Goal: Task Accomplishment & Management: Manage account settings

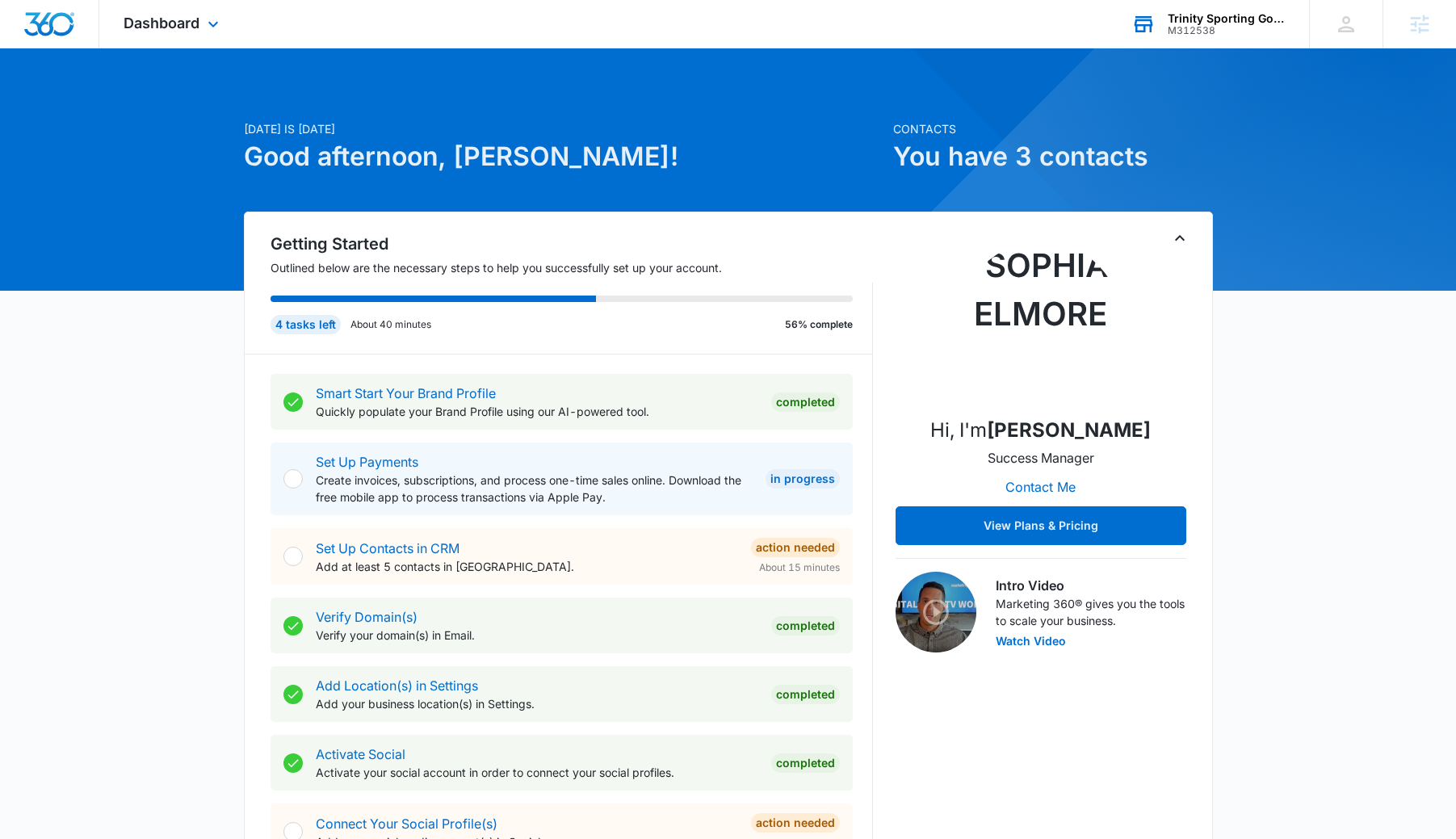
click at [1195, 43] on div "Trinity Sporting Goods LLC M312538 Your Accounts View All" at bounding box center [1208, 23] width 202 height 47
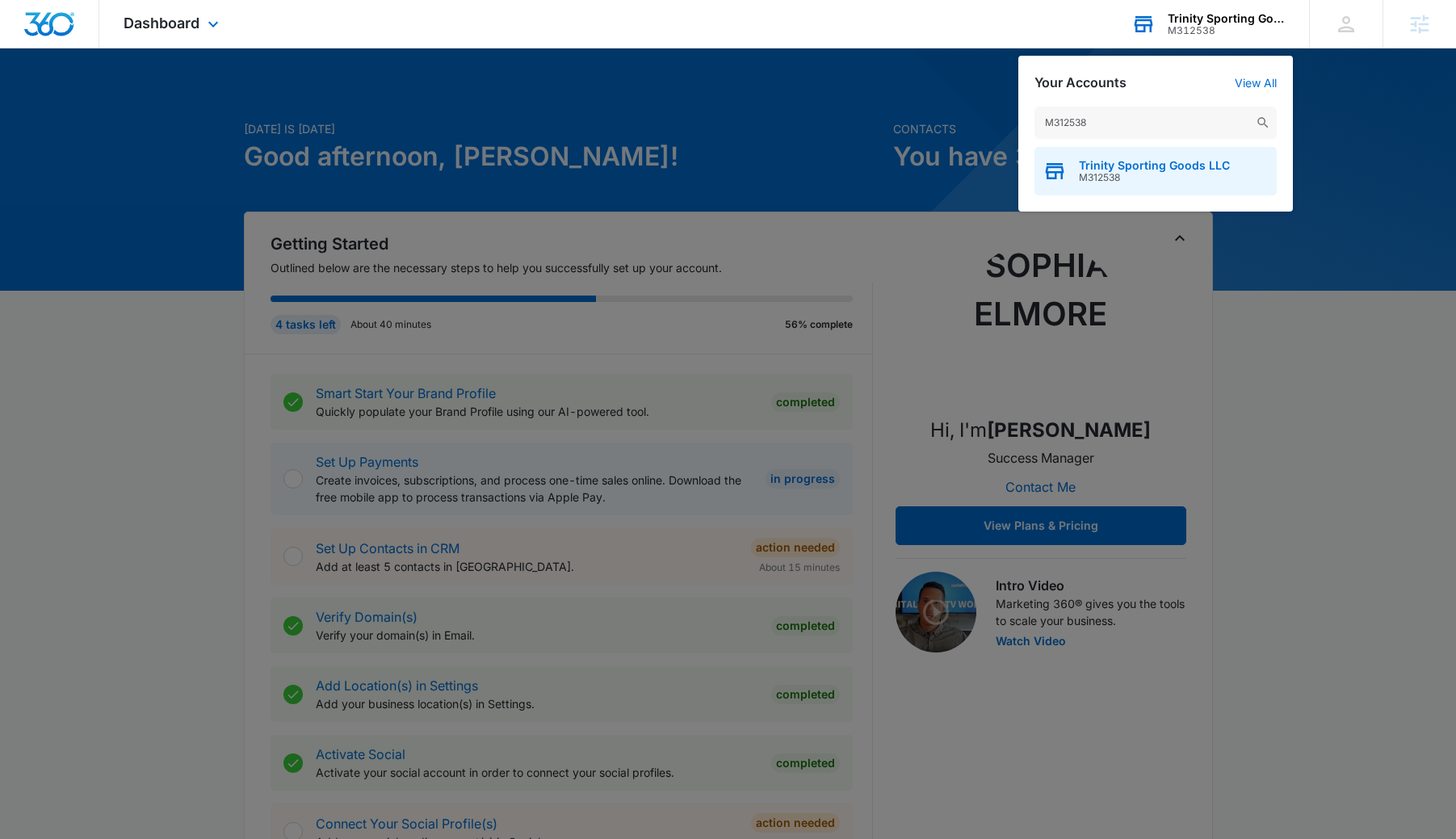
type input "M312538"
click at [1159, 184] on div "Trinity Sporting Goods LLC M312538" at bounding box center [1155, 171] width 242 height 48
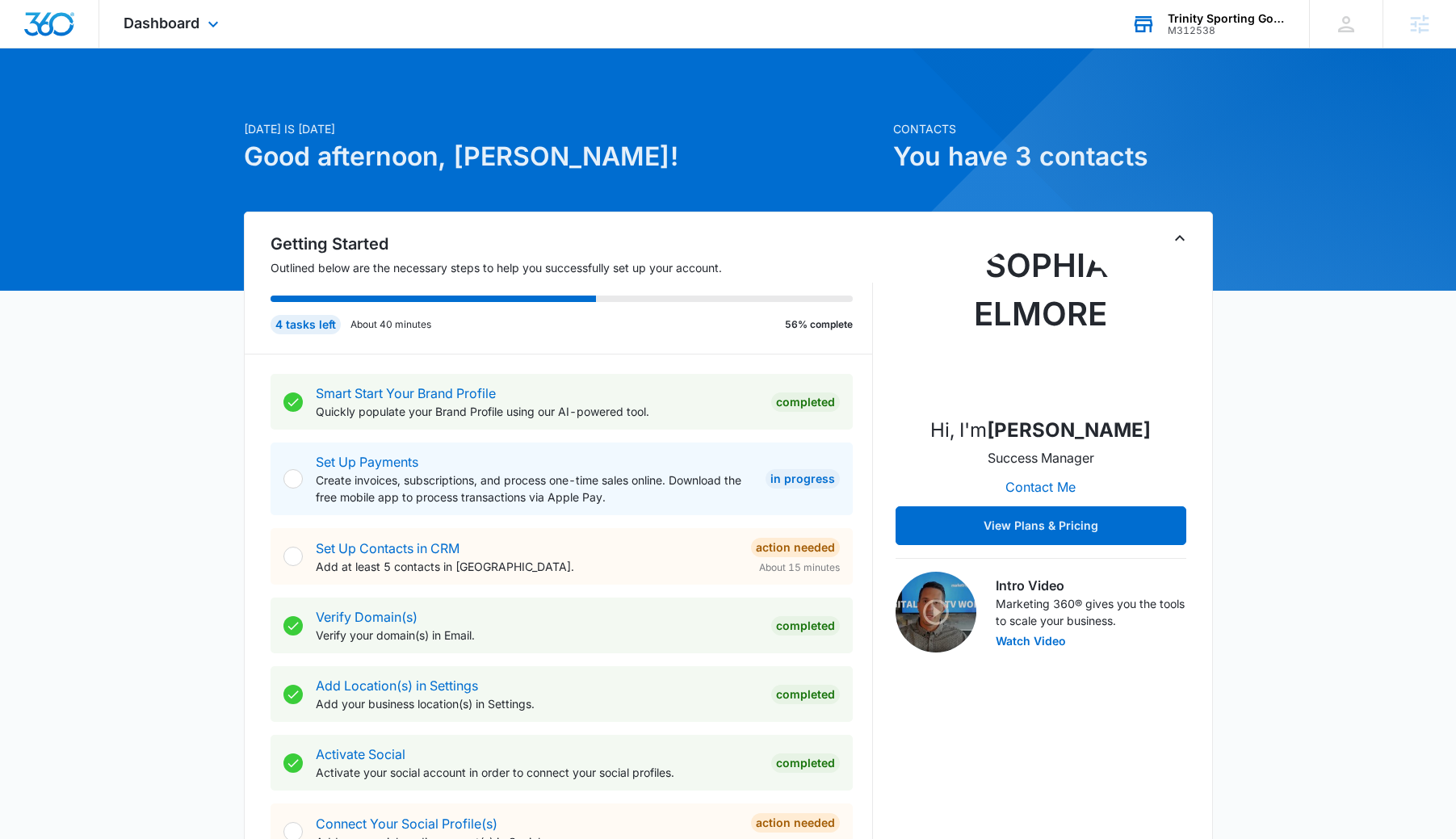
click at [190, 32] on div "Dashboard Apps Reputation Forms CRM Email Social Content Ads Intelligence Files…" at bounding box center [172, 23] width 147 height 47
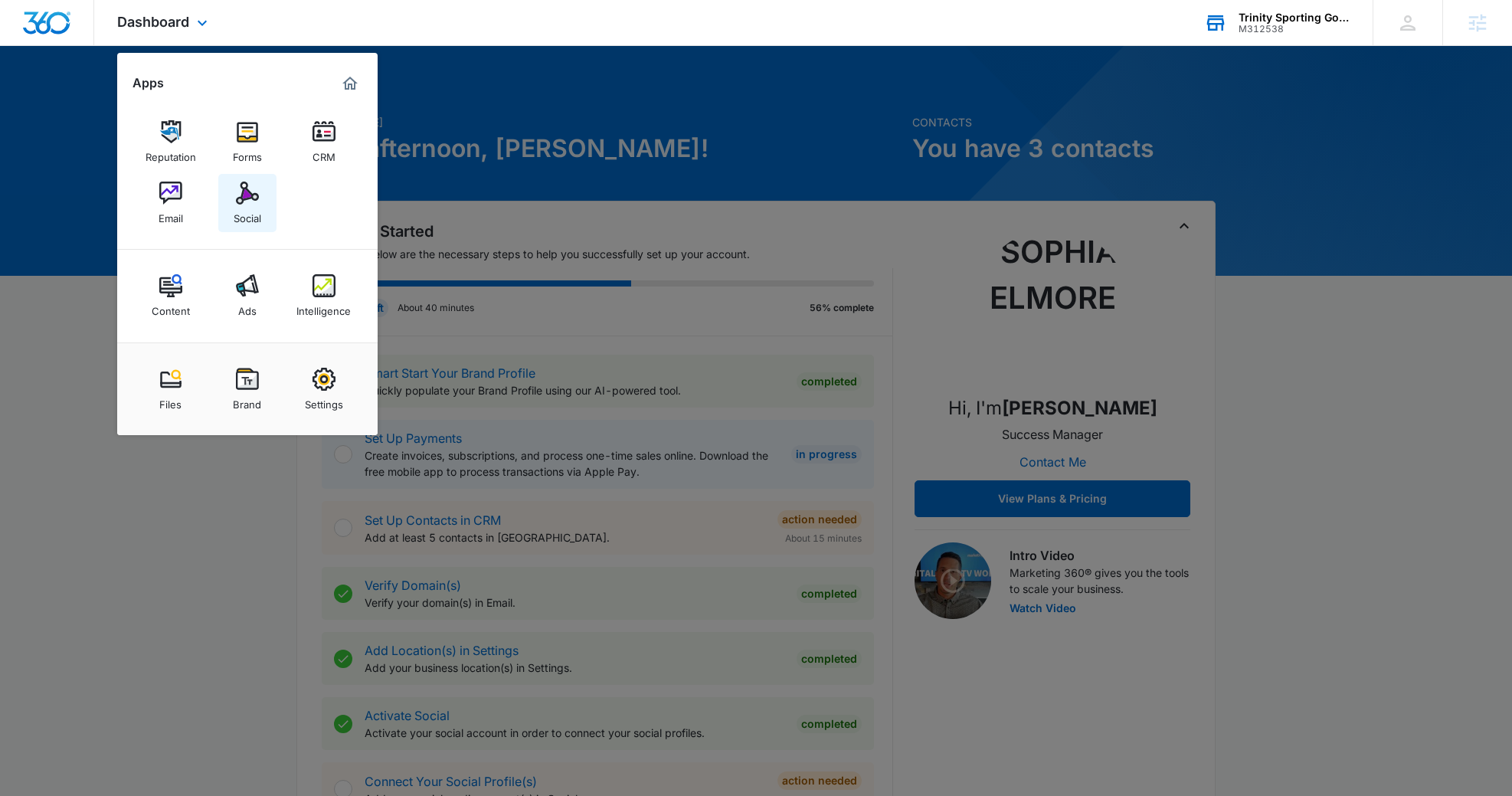
click at [257, 194] on img at bounding box center [247, 193] width 23 height 23
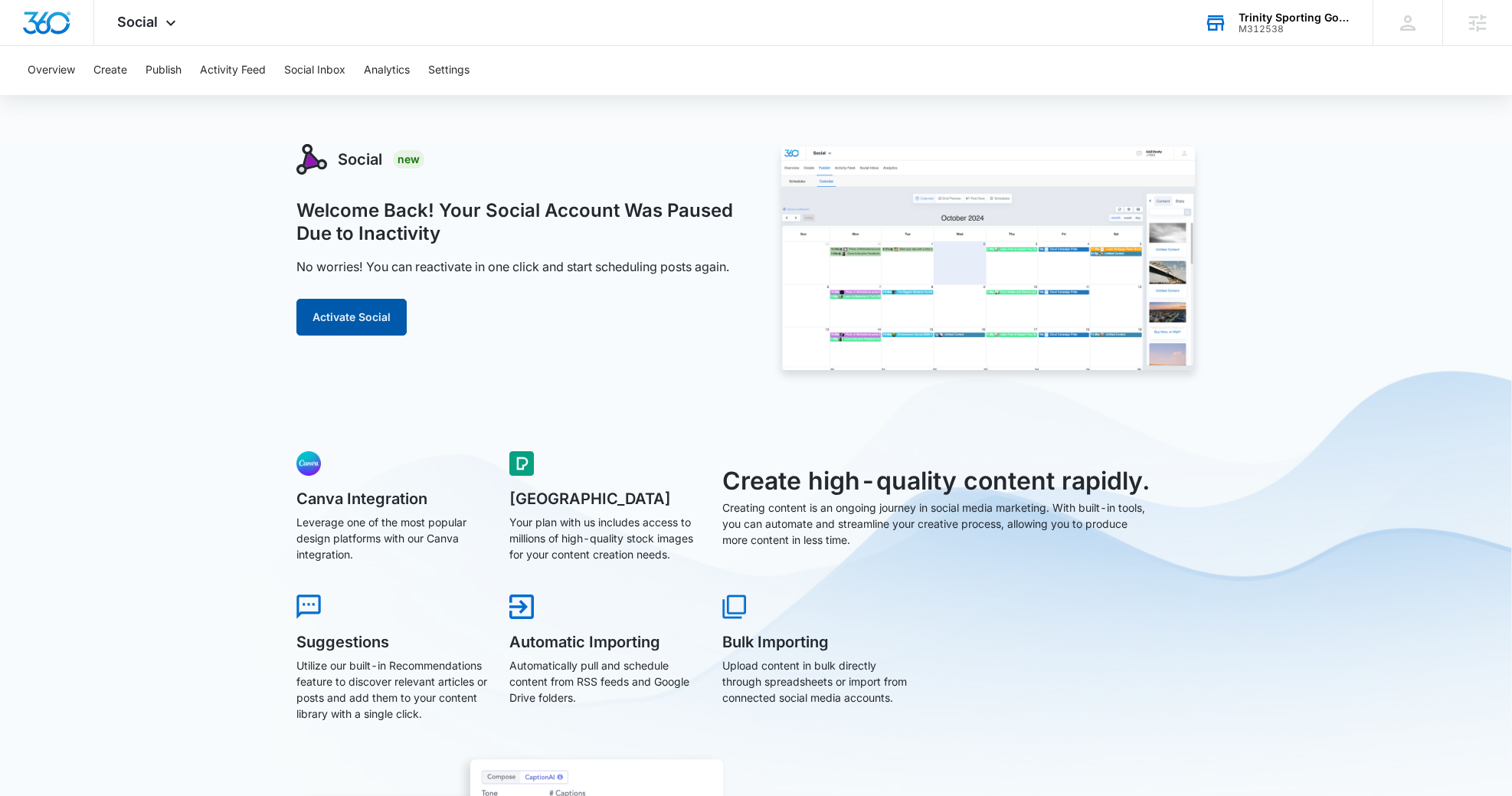
click at [361, 326] on button "Activate Social" at bounding box center [351, 318] width 110 height 37
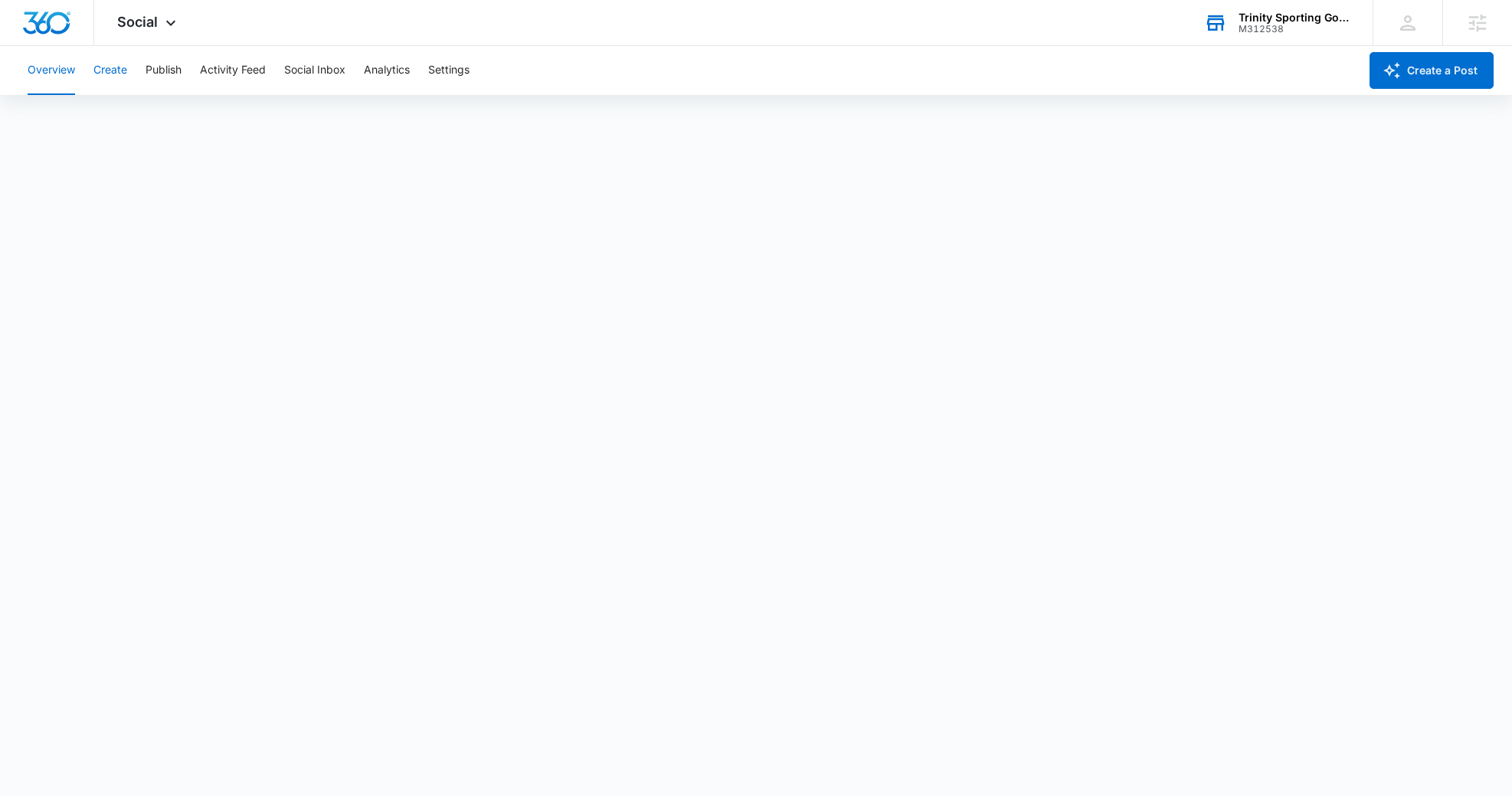
click at [111, 70] on button "Create" at bounding box center [110, 70] width 33 height 49
click at [170, 67] on button "Publish" at bounding box center [163, 70] width 36 height 49
click at [135, 120] on button "Schedules" at bounding box center [117, 117] width 52 height 43
click at [49, 78] on button "Overview" at bounding box center [51, 70] width 47 height 49
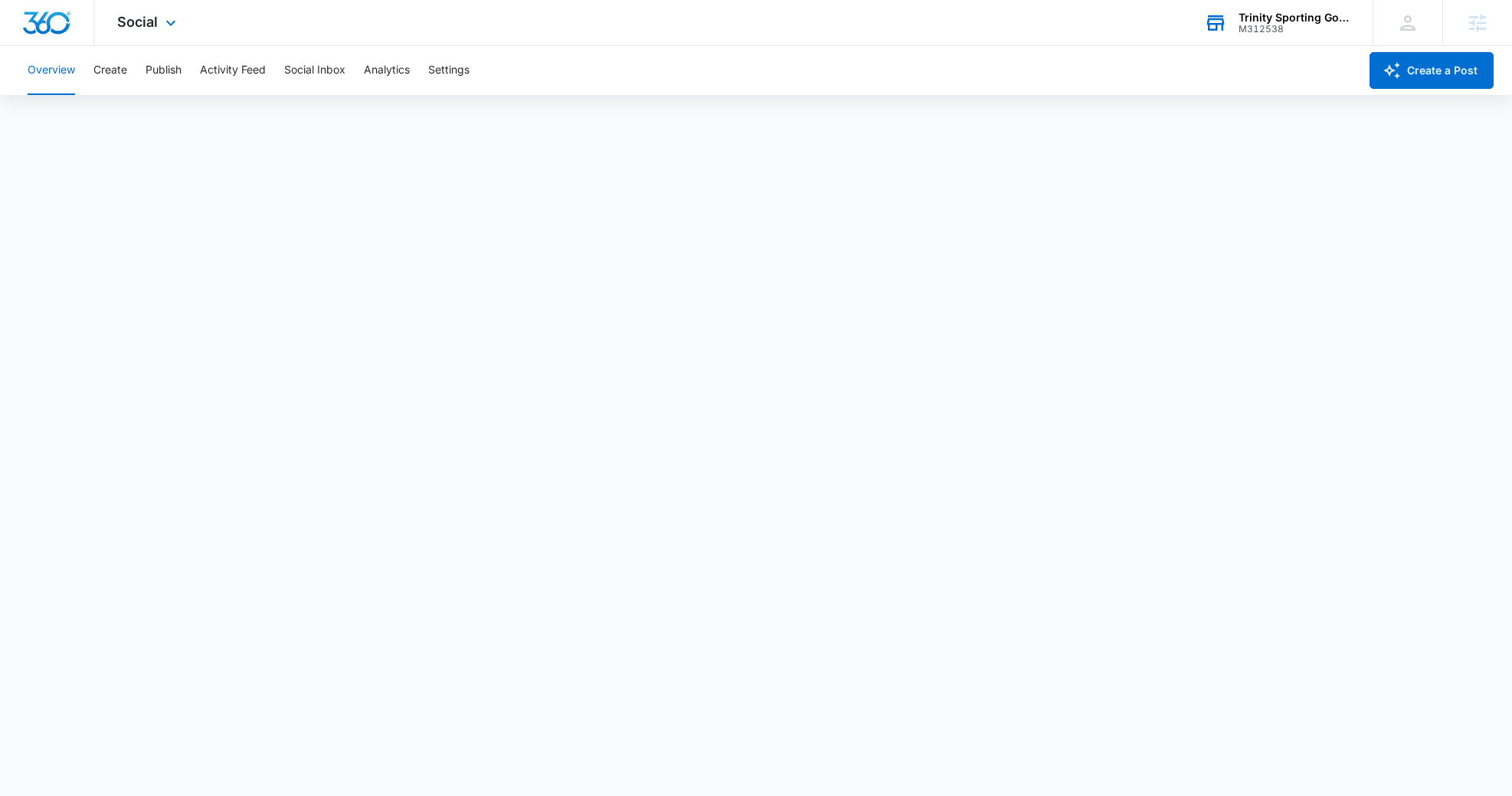
click at [161, 11] on div "Social Apps Reputation Forms CRM Email Social Content Ads Intelligence Files Br…" at bounding box center [149, 22] width 109 height 45
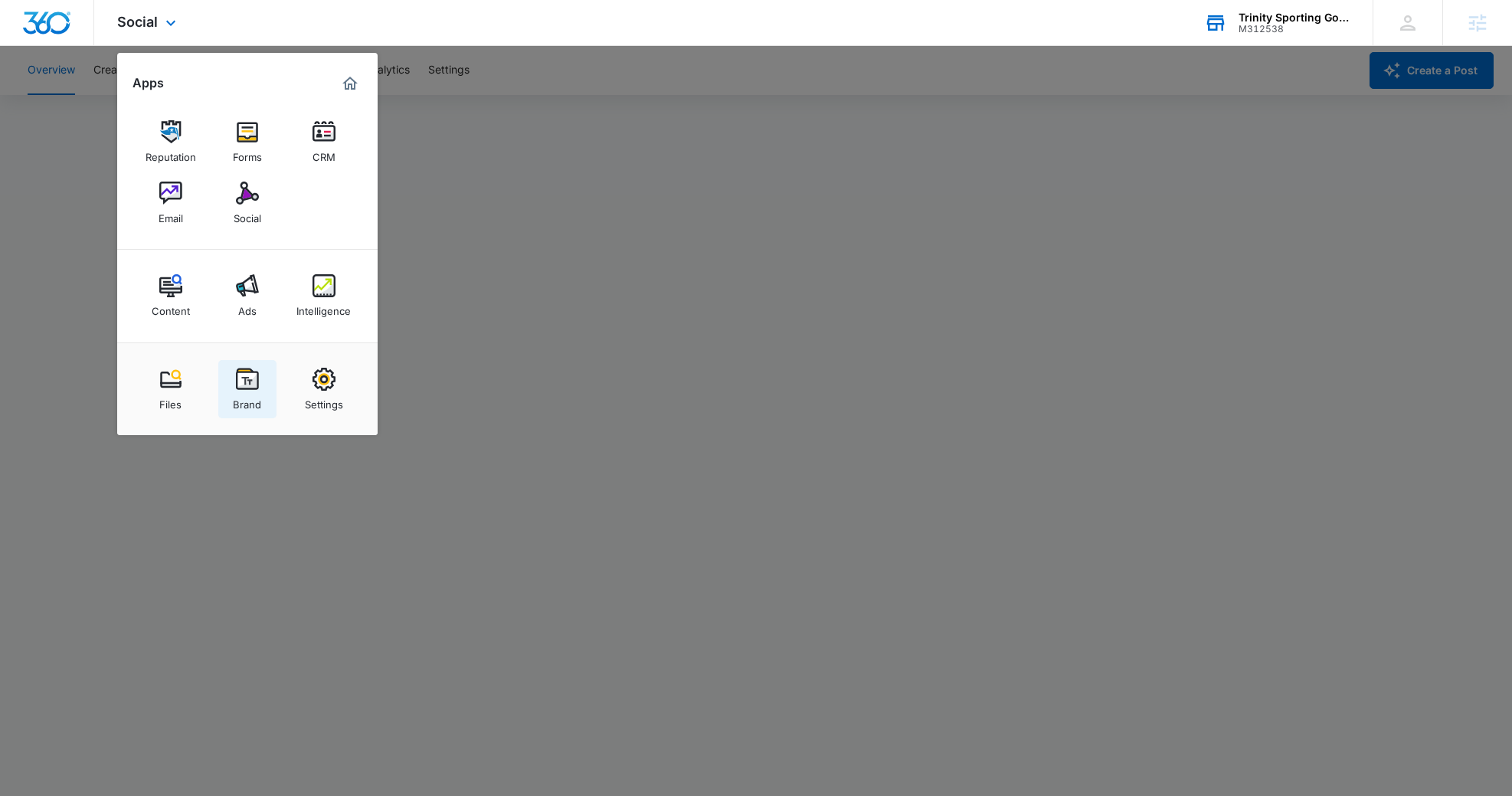
click at [260, 383] on link "Brand" at bounding box center [247, 389] width 58 height 58
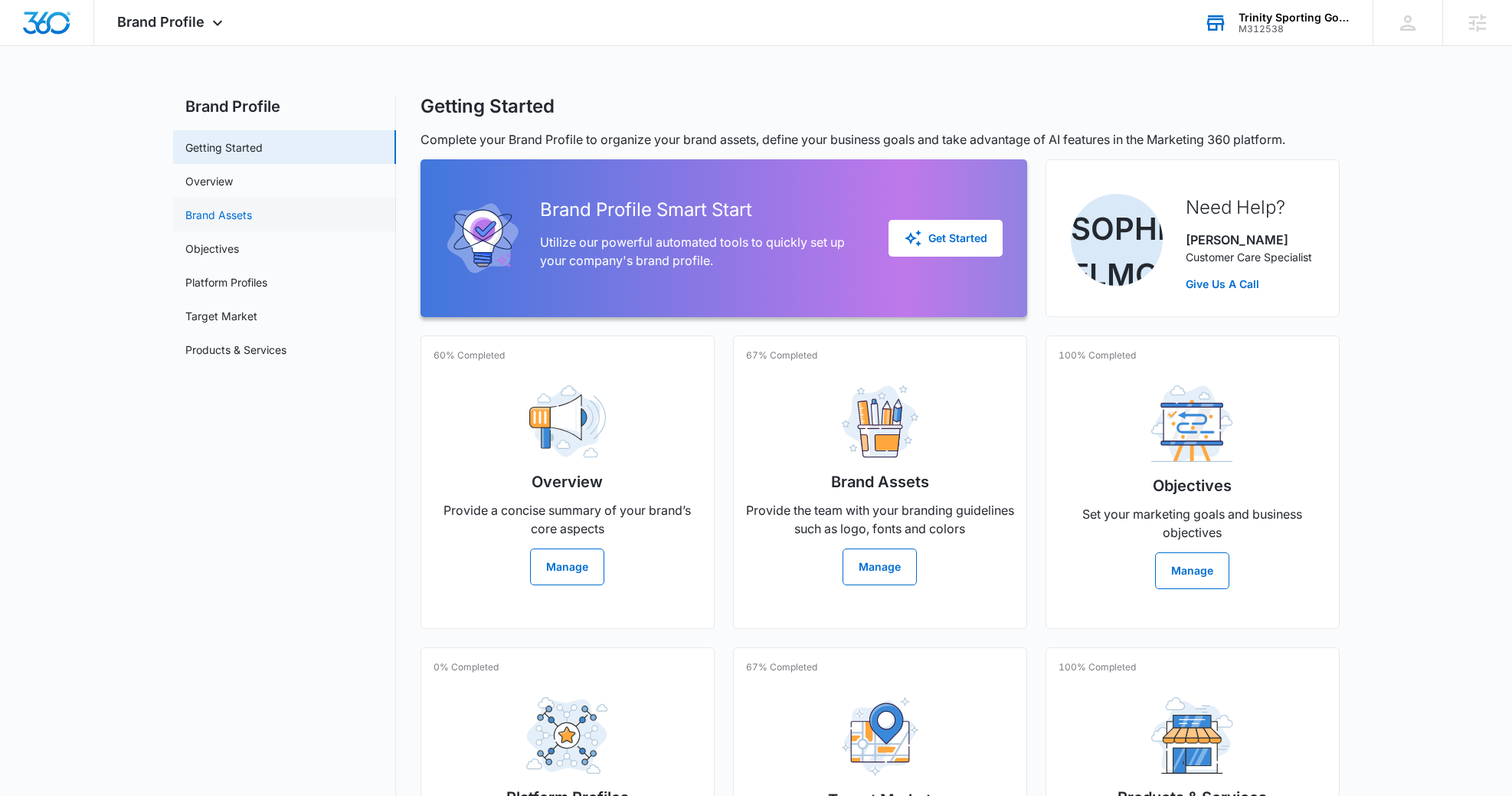
click at [246, 221] on link "Brand Assets" at bounding box center [219, 215] width 67 height 16
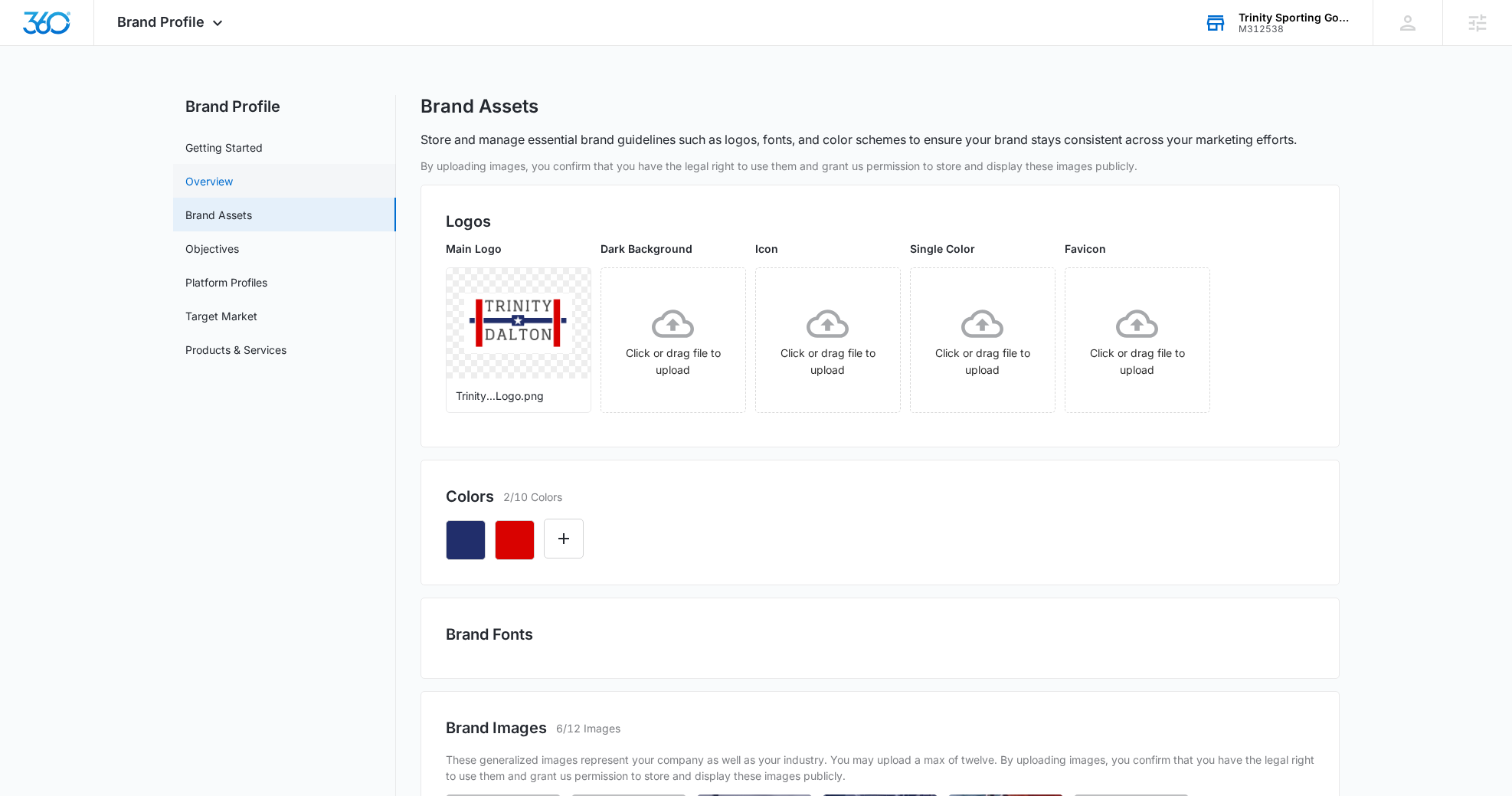
click at [233, 173] on link "Overview" at bounding box center [209, 181] width 47 height 16
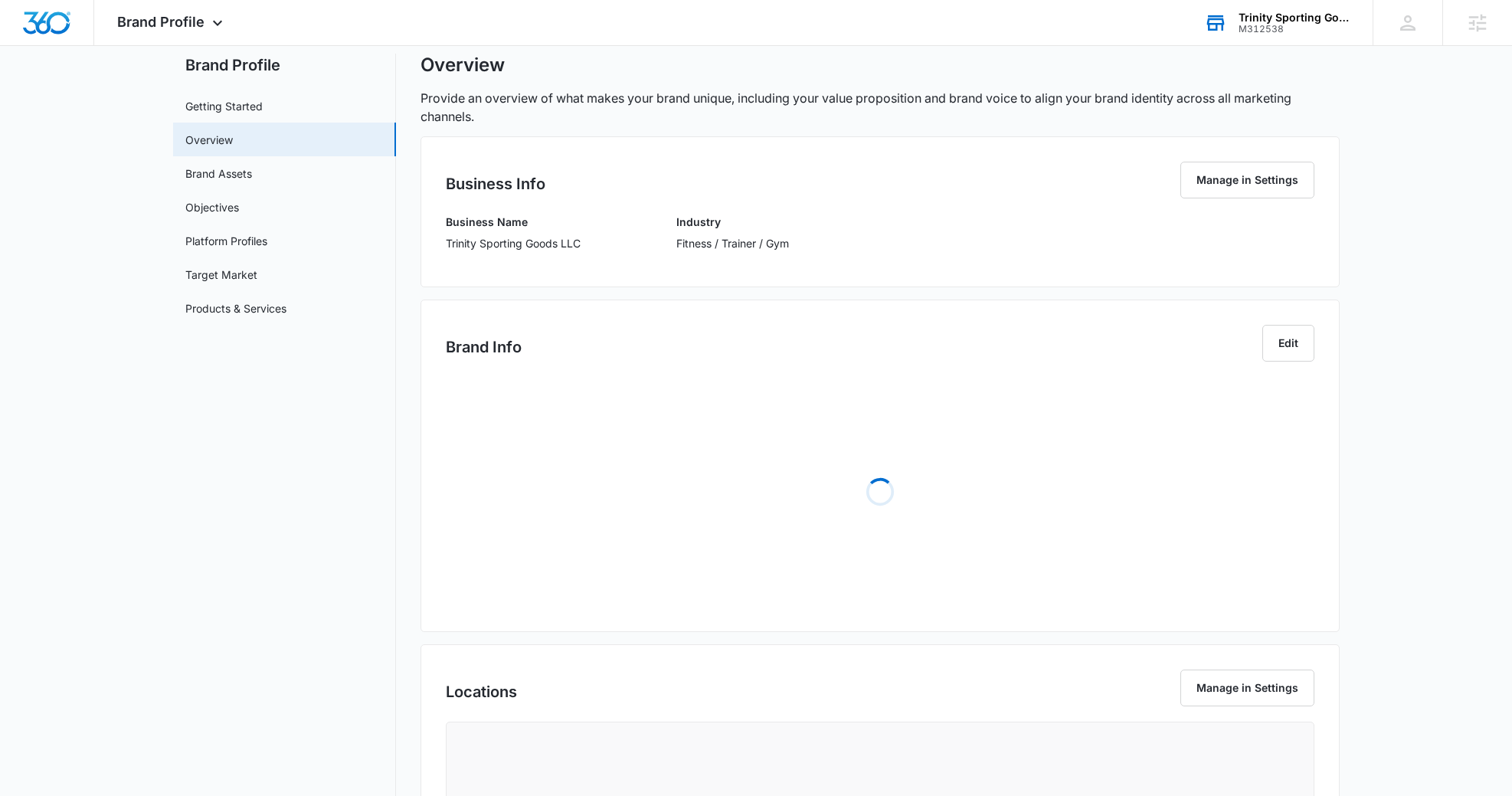
scroll to position [74, 0]
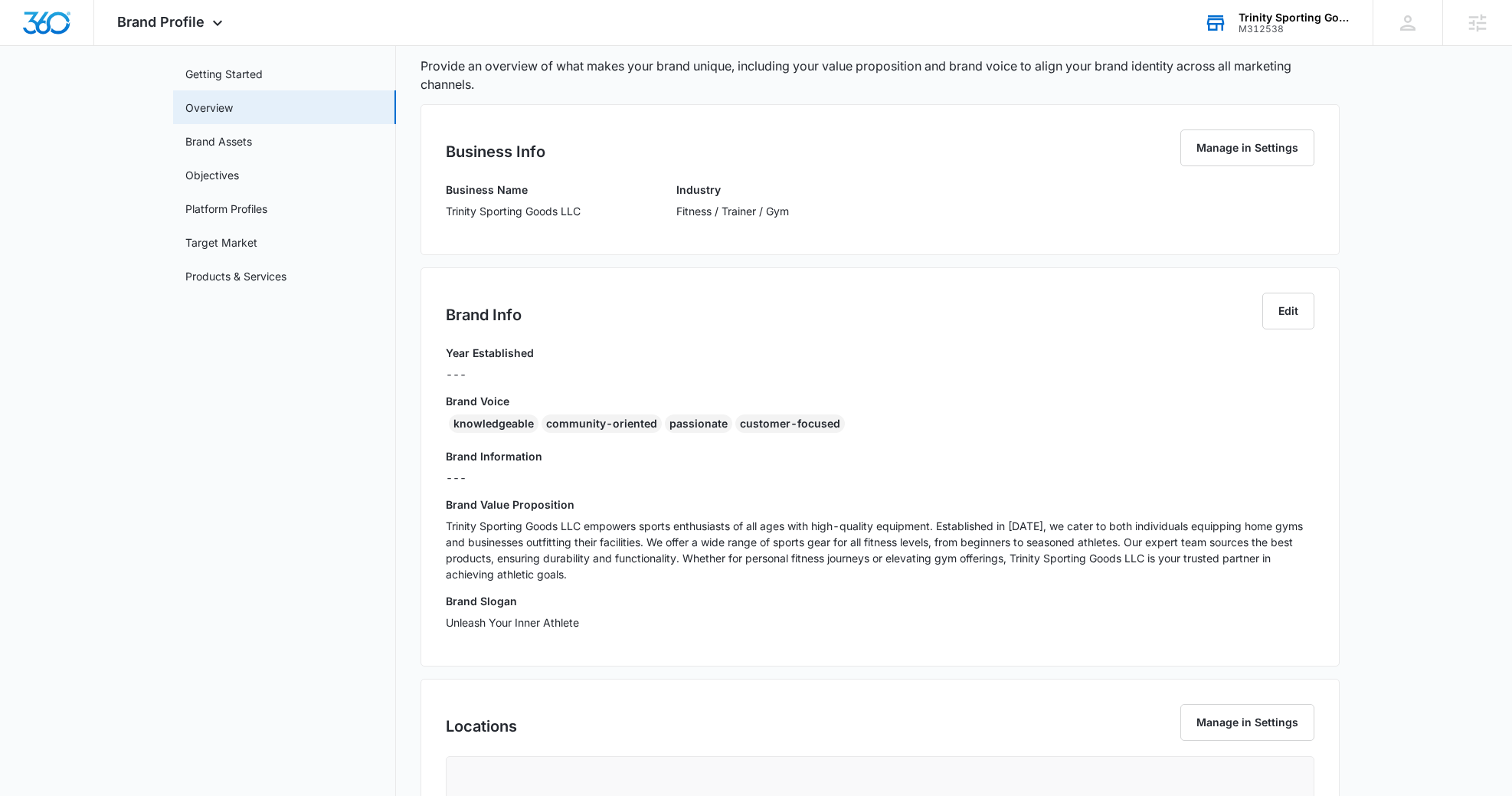
click at [488, 429] on div "knowledgeable" at bounding box center [493, 423] width 90 height 18
click at [492, 401] on h3 "Brand Voice" at bounding box center [880, 401] width 868 height 16
click at [489, 416] on div "knowledgeable" at bounding box center [493, 423] width 90 height 18
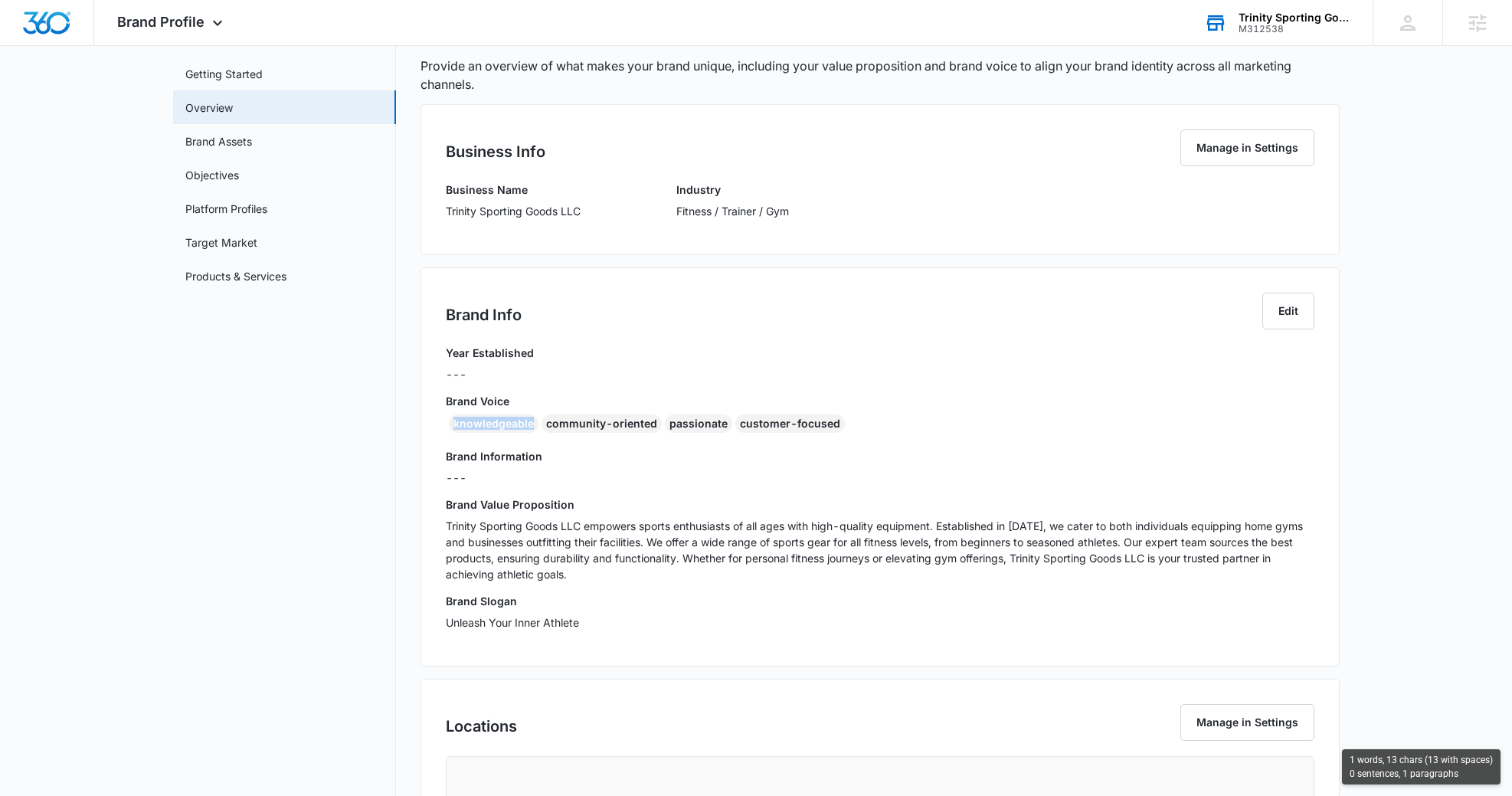
copy div "knowledgeable"
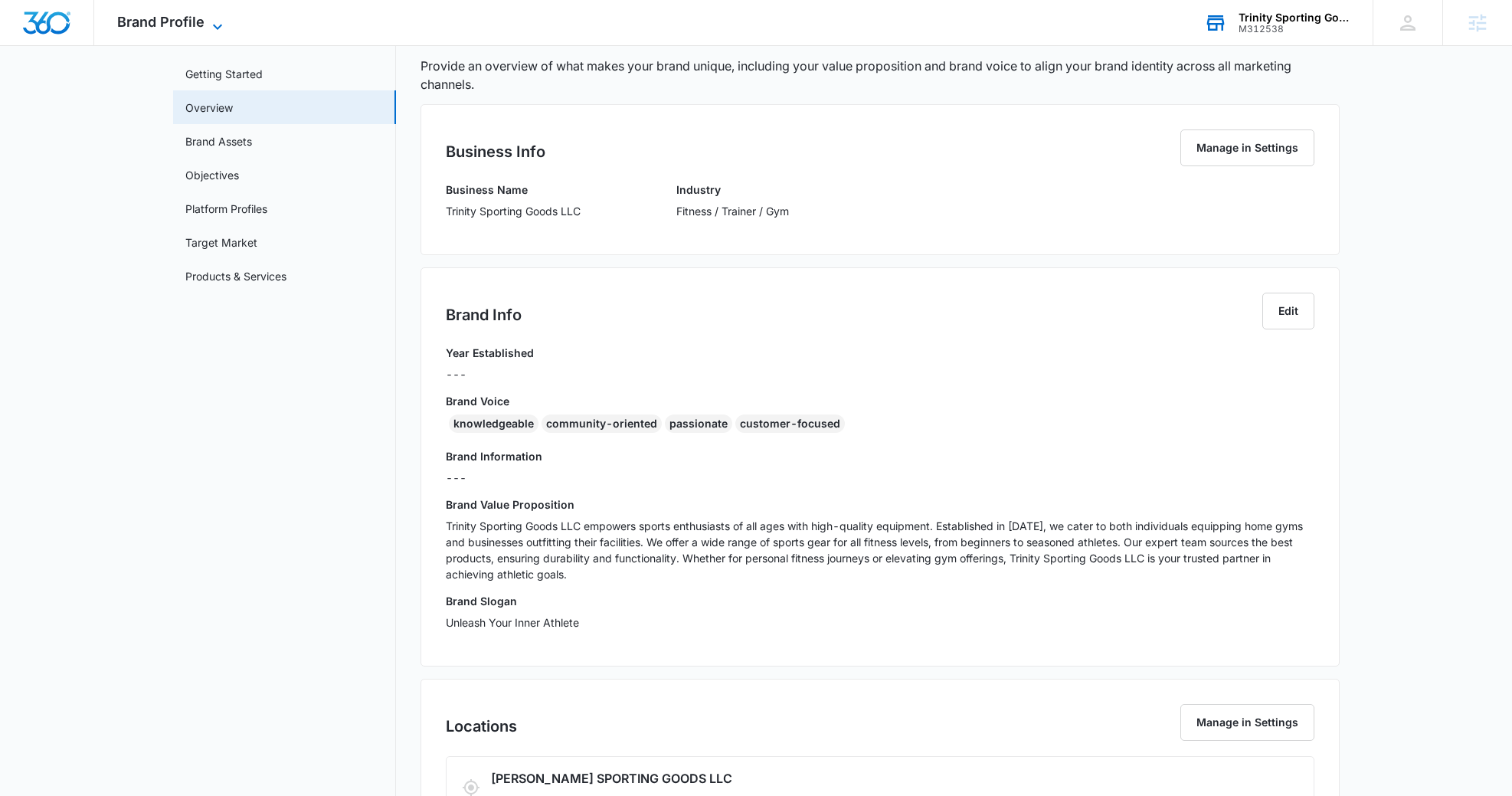
click at [194, 24] on span "Brand Profile" at bounding box center [160, 22] width 87 height 16
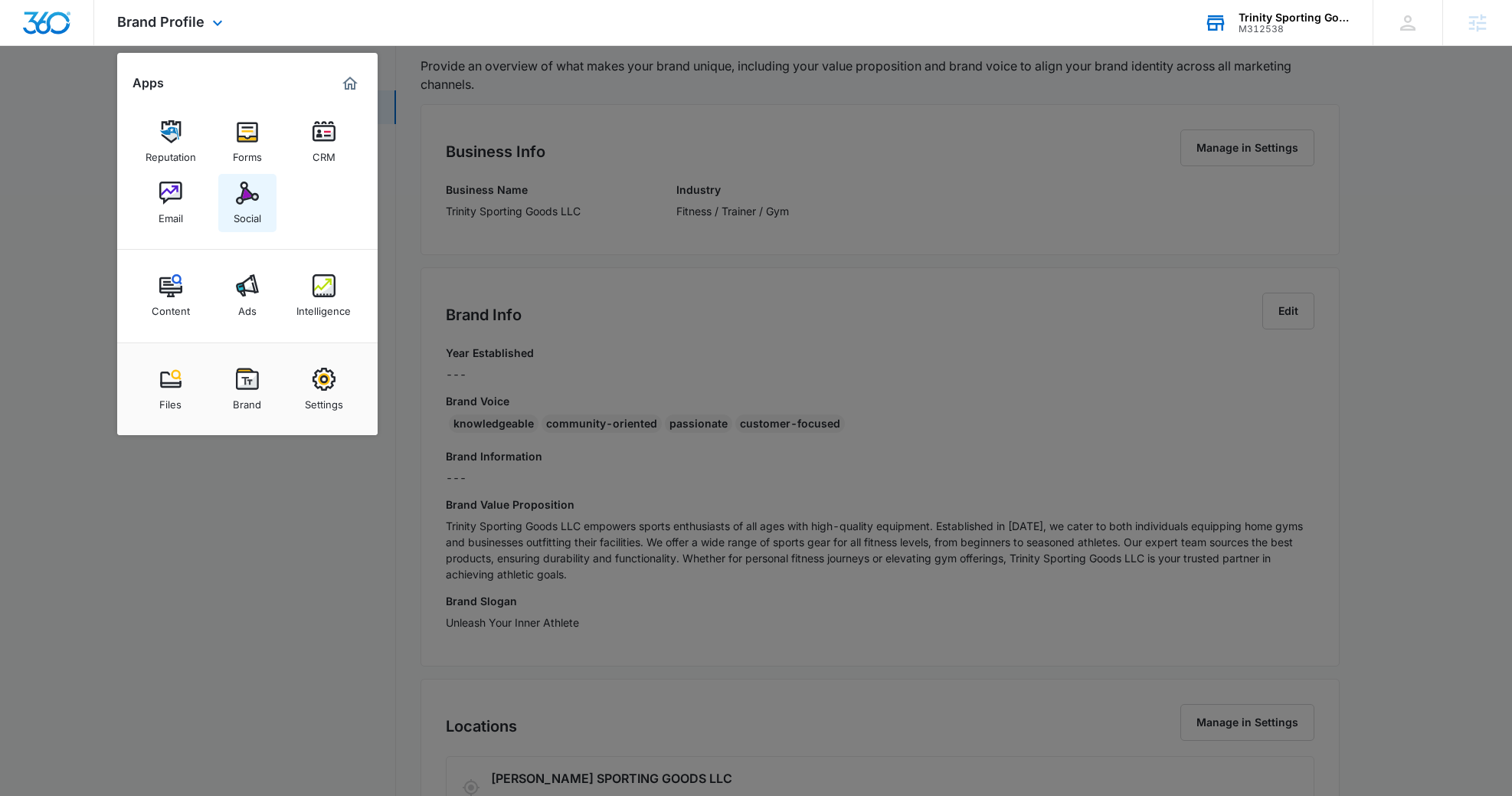
click at [257, 214] on div "Social" at bounding box center [247, 214] width 27 height 20
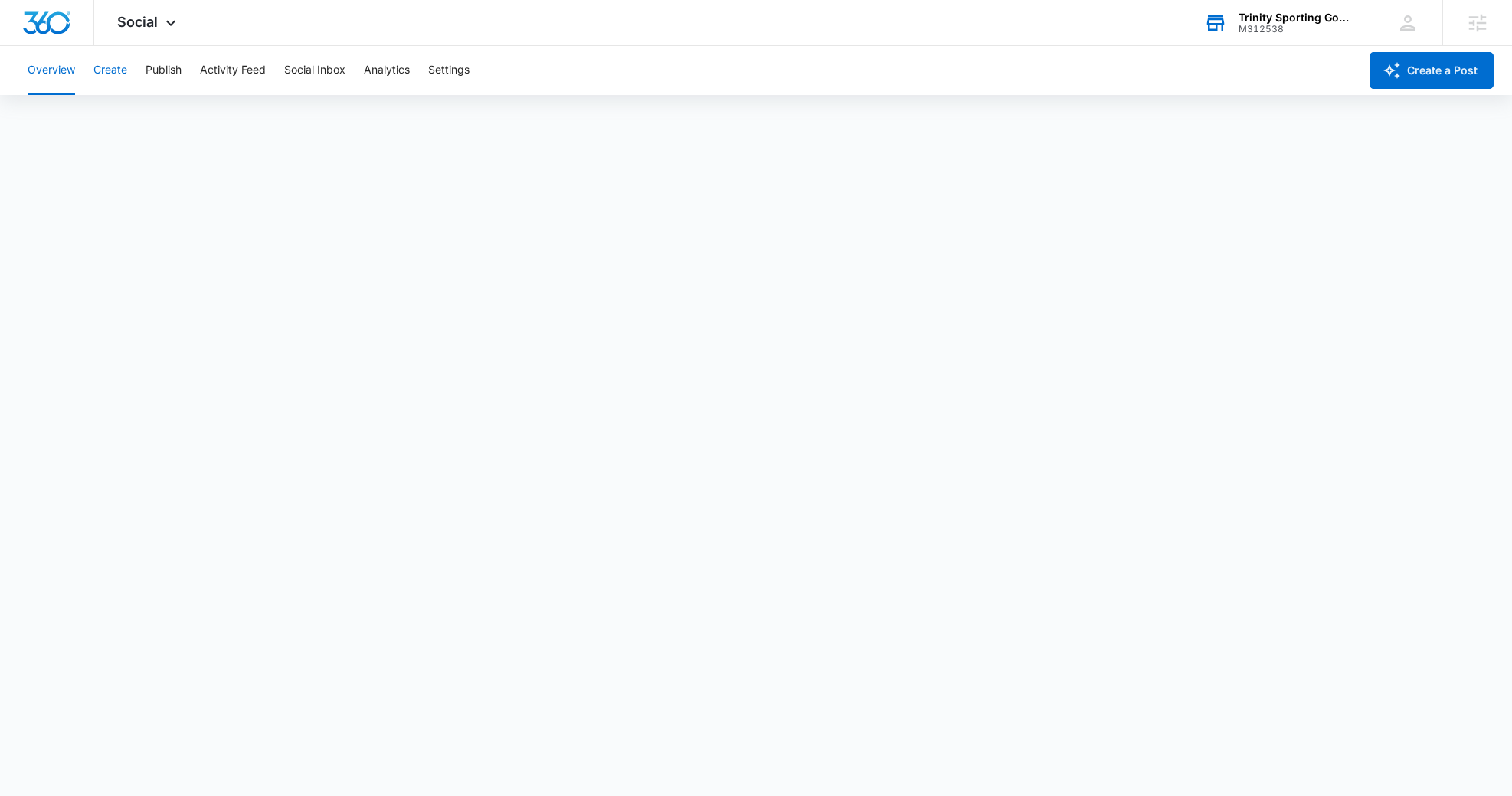
click at [106, 81] on button "Create" at bounding box center [110, 70] width 33 height 49
